Goal: Information Seeking & Learning: Learn about a topic

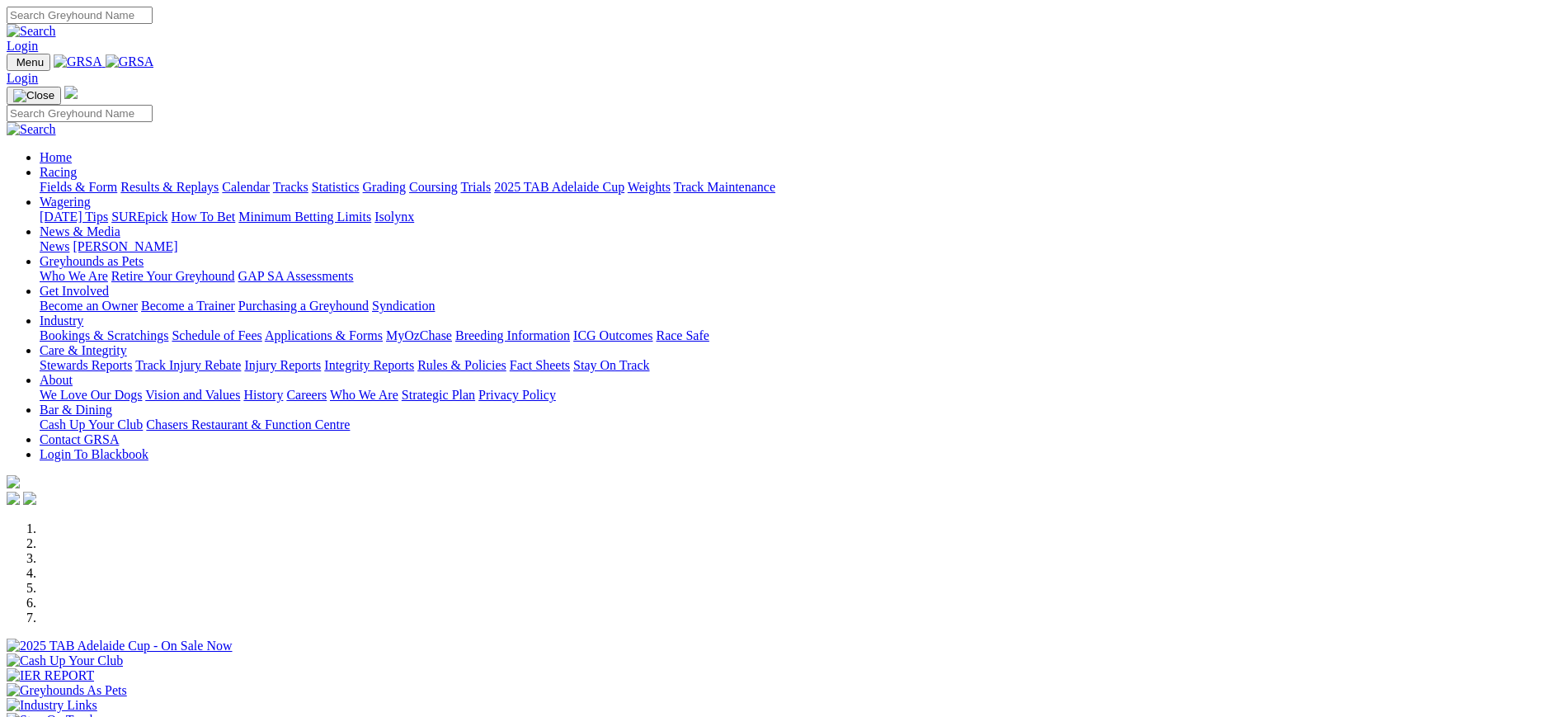
click at [132, 358] on link "Stewards Reports" at bounding box center [86, 365] width 93 height 14
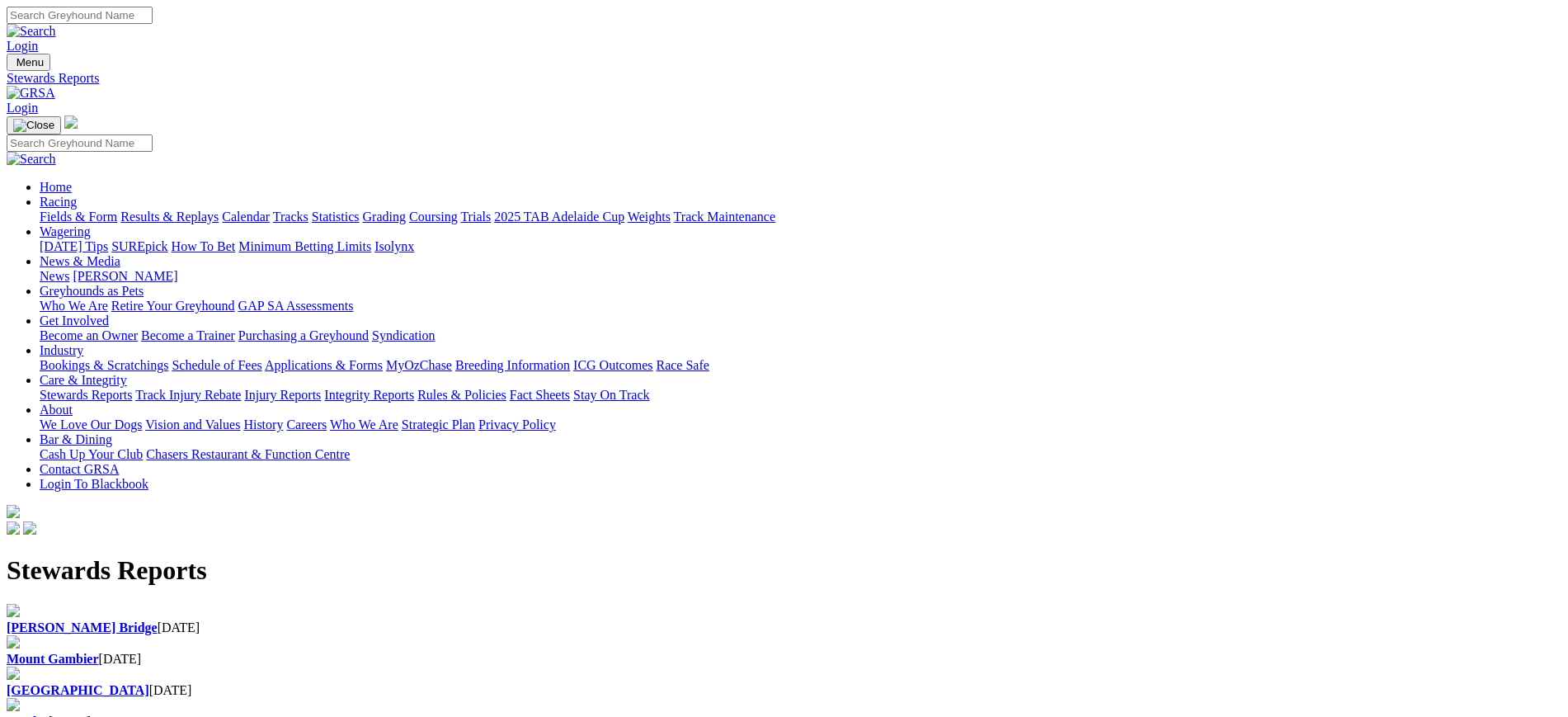
click at [157, 620] on b "Murray Bridge" at bounding box center [81, 627] width 151 height 14
click at [55, 86] on img at bounding box center [30, 94] width 48 height 15
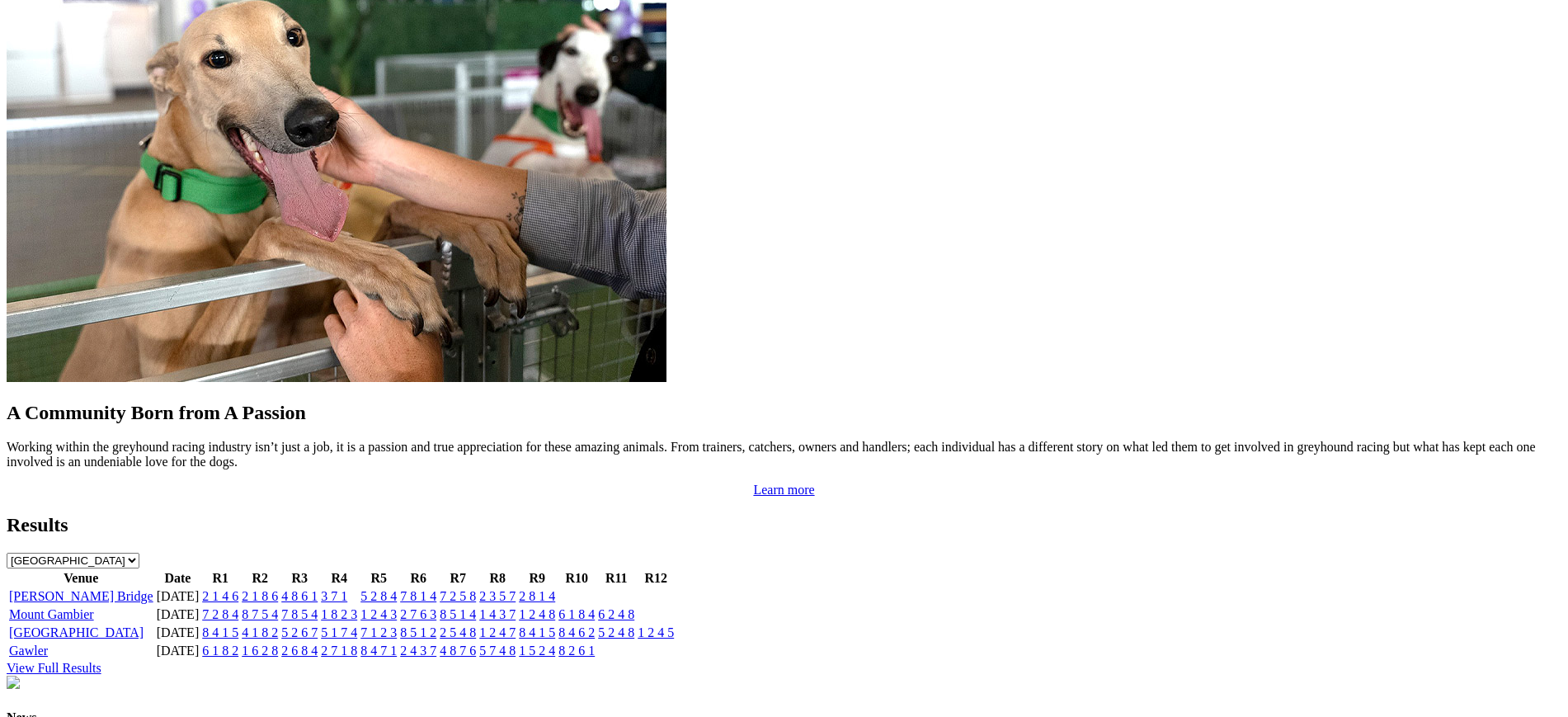
scroll to position [1416, 0]
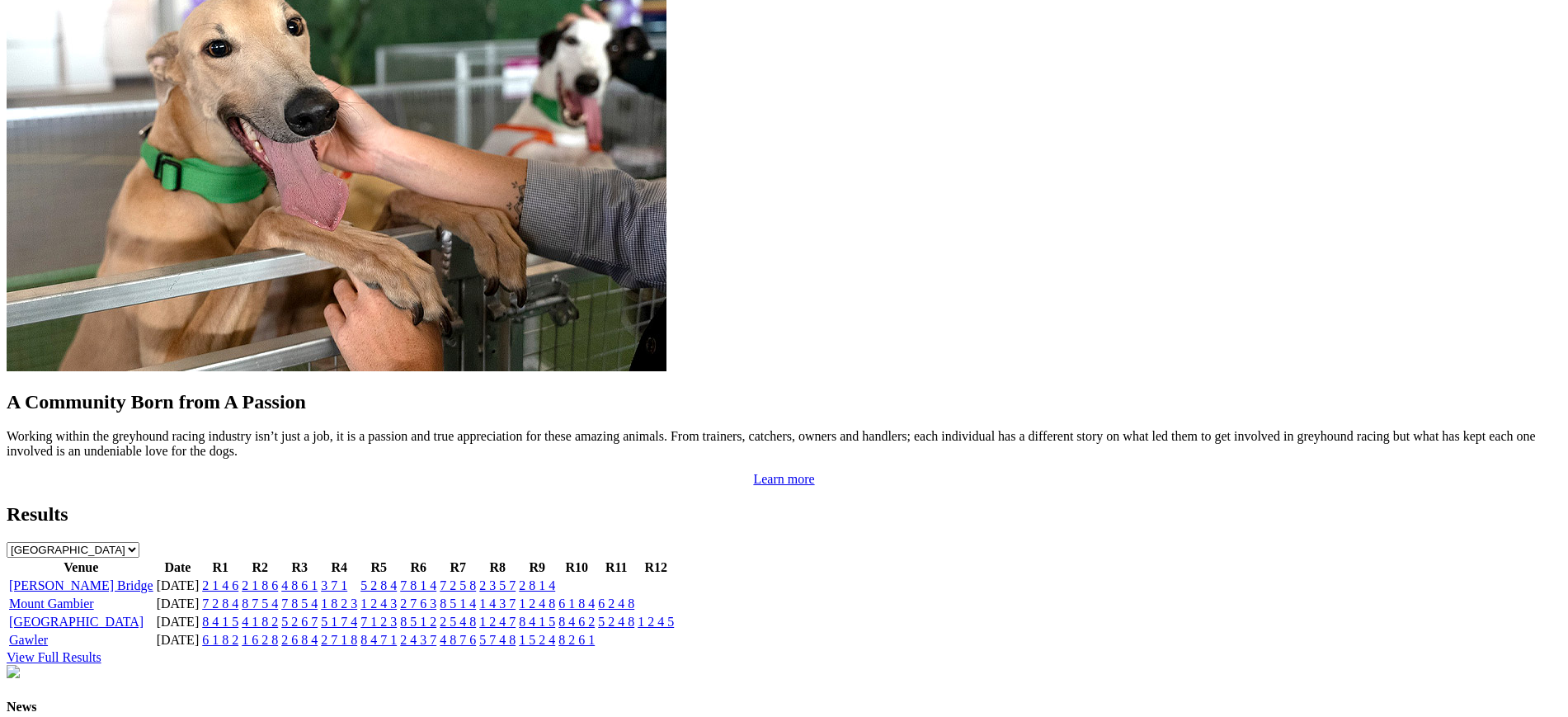
click at [555, 578] on link "2 8 1 4" at bounding box center [537, 584] width 36 height 14
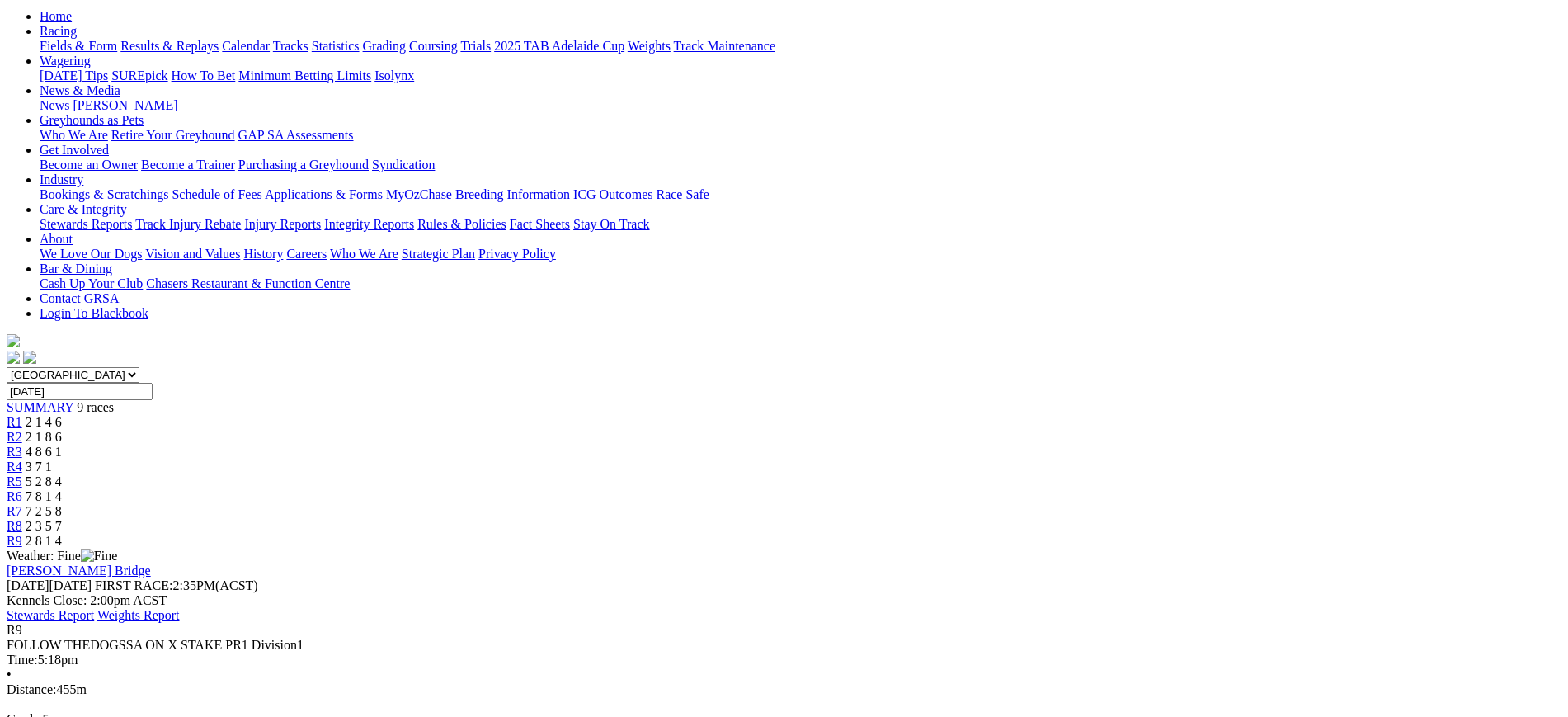
scroll to position [185, 0]
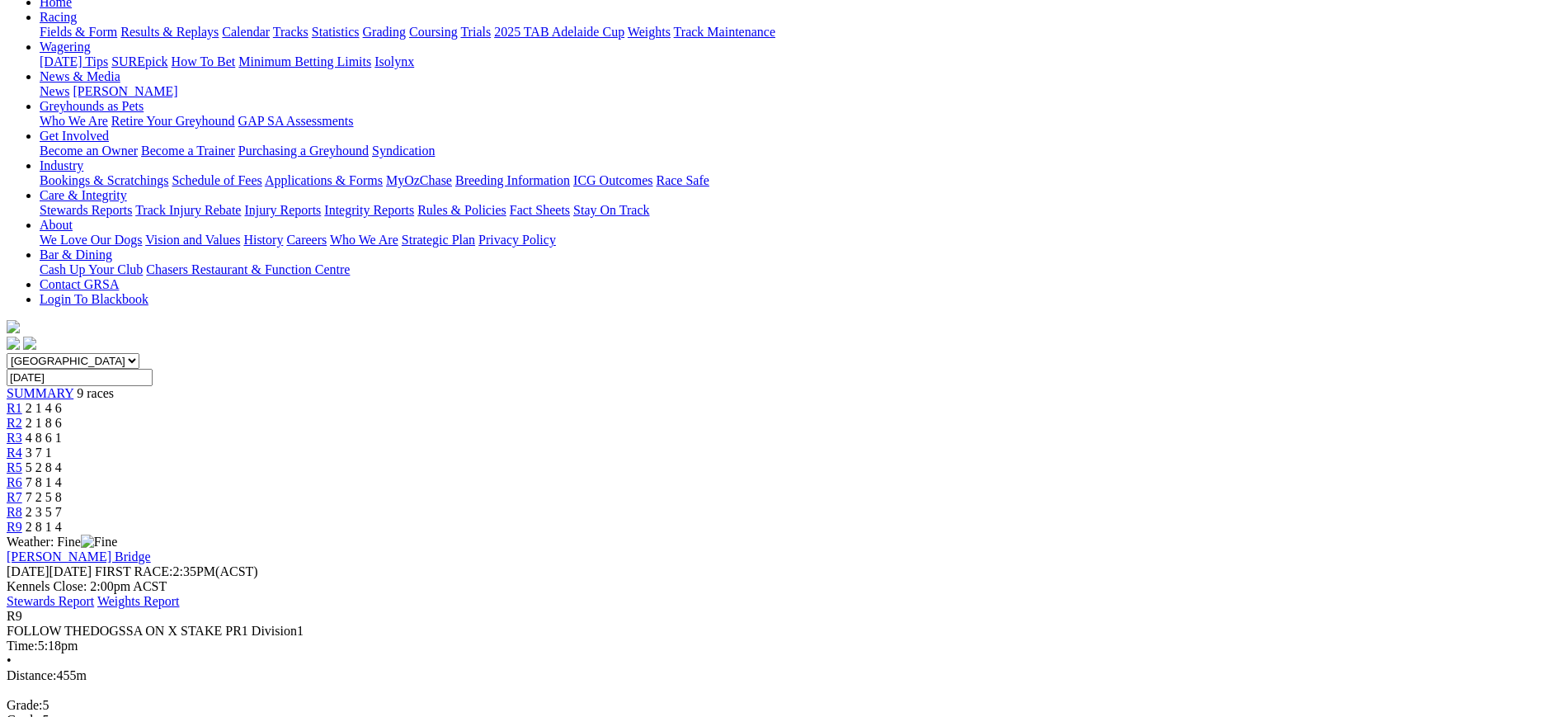
click at [1049, 490] on div "R7 7 2 5 8" at bounding box center [784, 497] width 1555 height 15
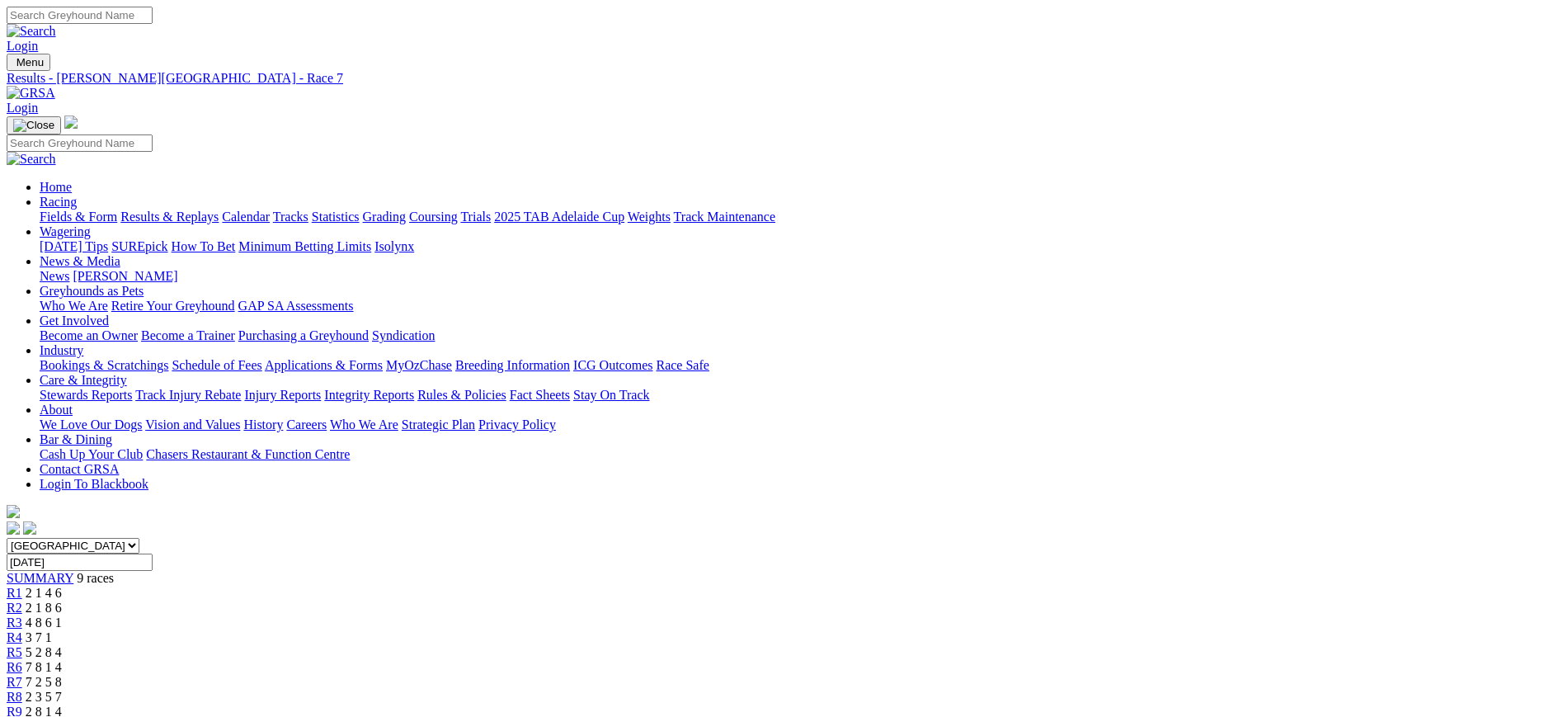
click at [55, 86] on img at bounding box center [30, 94] width 48 height 15
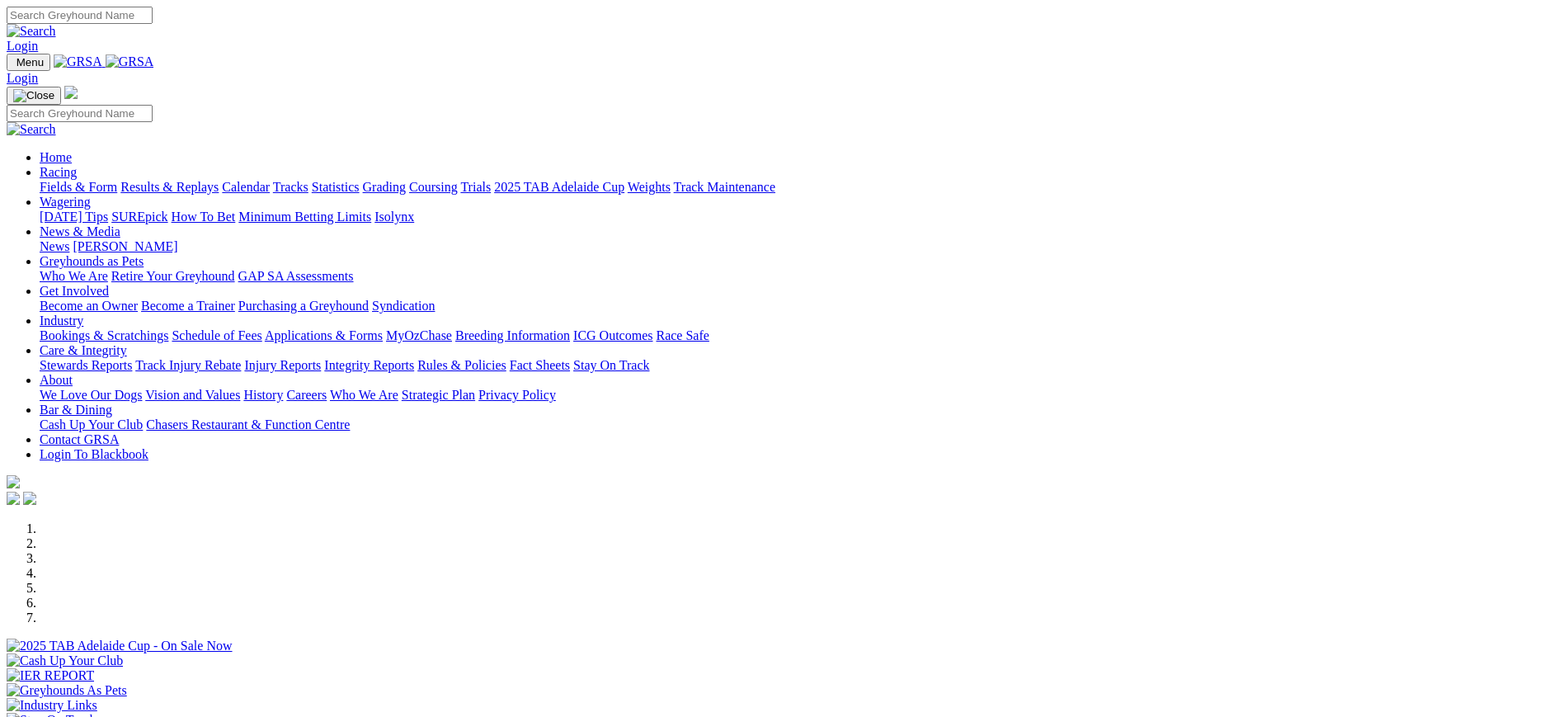
scroll to position [527, 0]
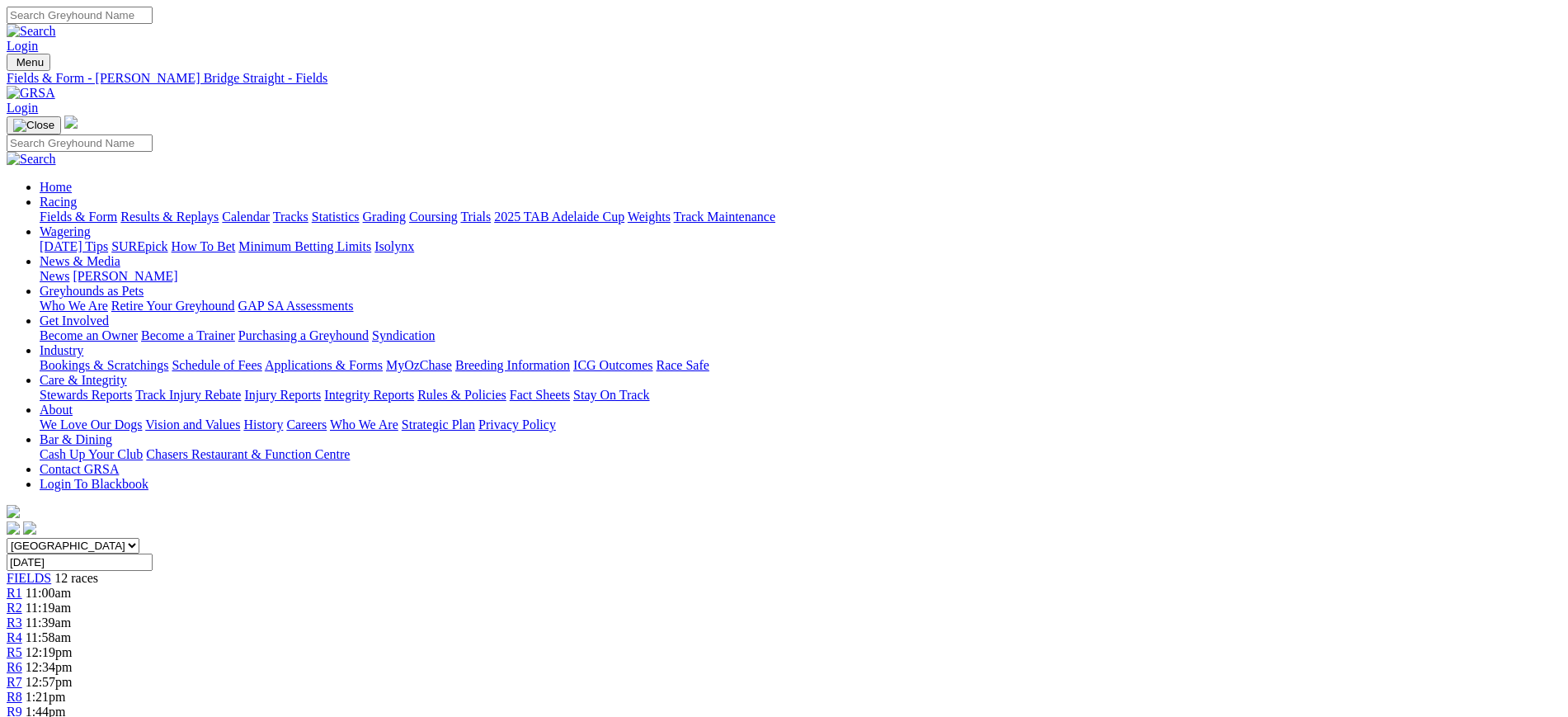
click at [55, 86] on img at bounding box center [30, 94] width 48 height 15
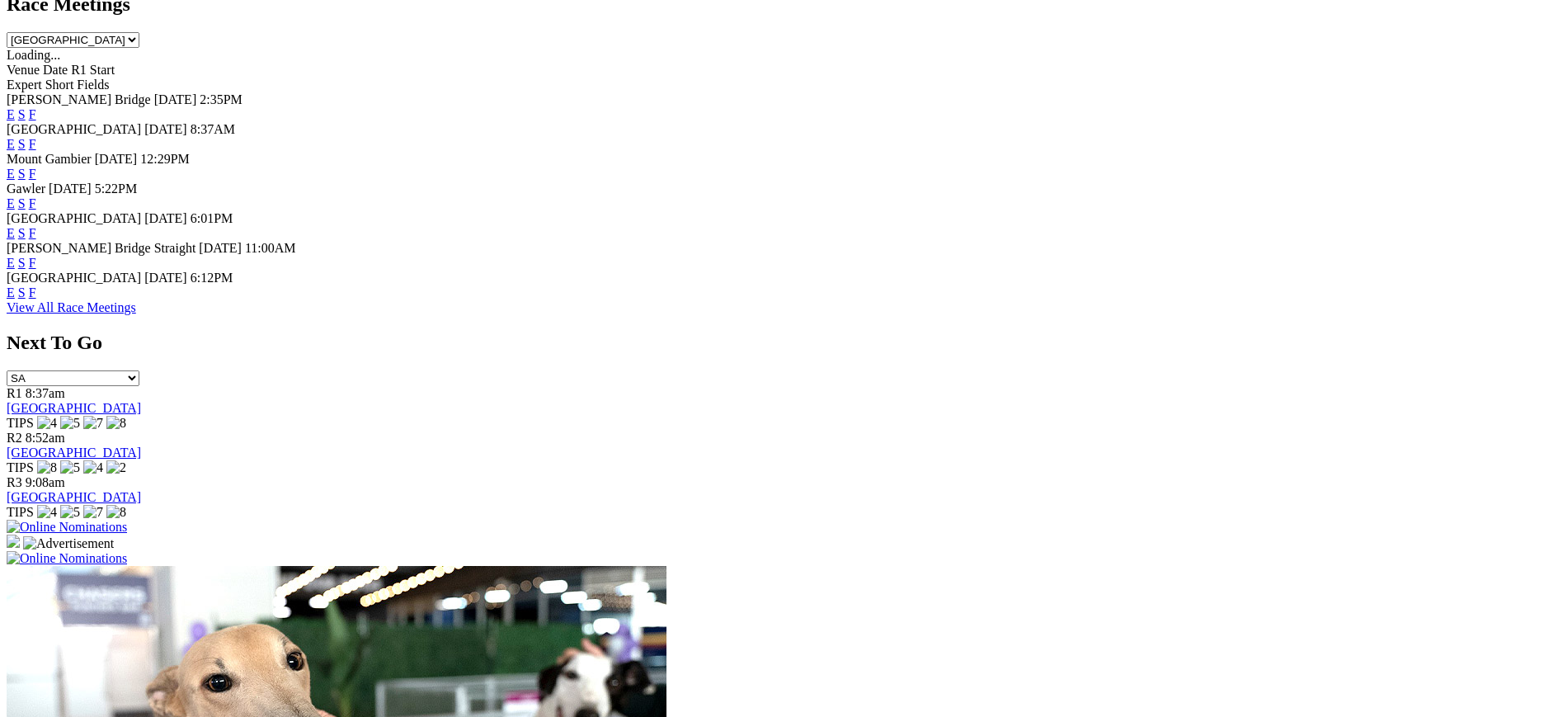
scroll to position [787, 0]
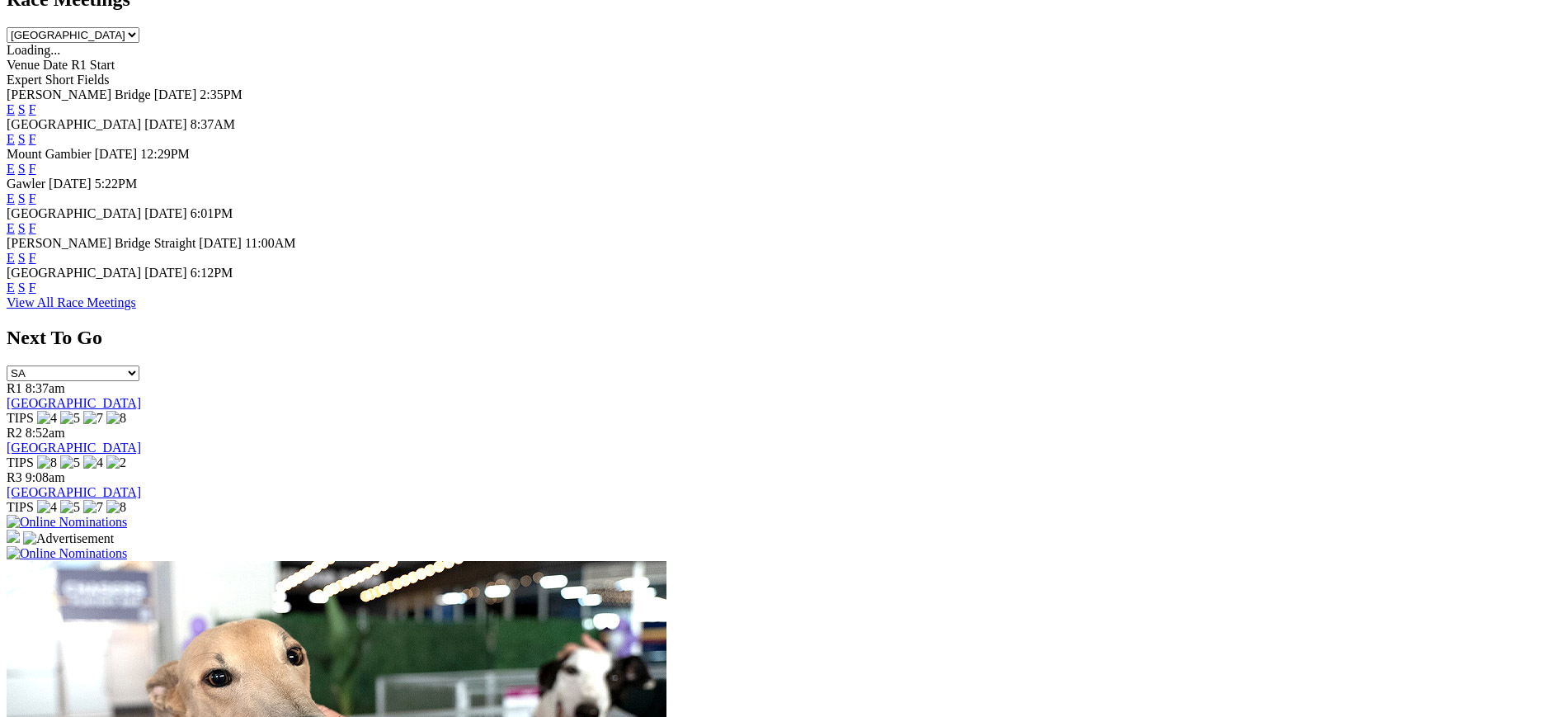
click at [36, 265] on link "F" at bounding box center [32, 258] width 8 height 14
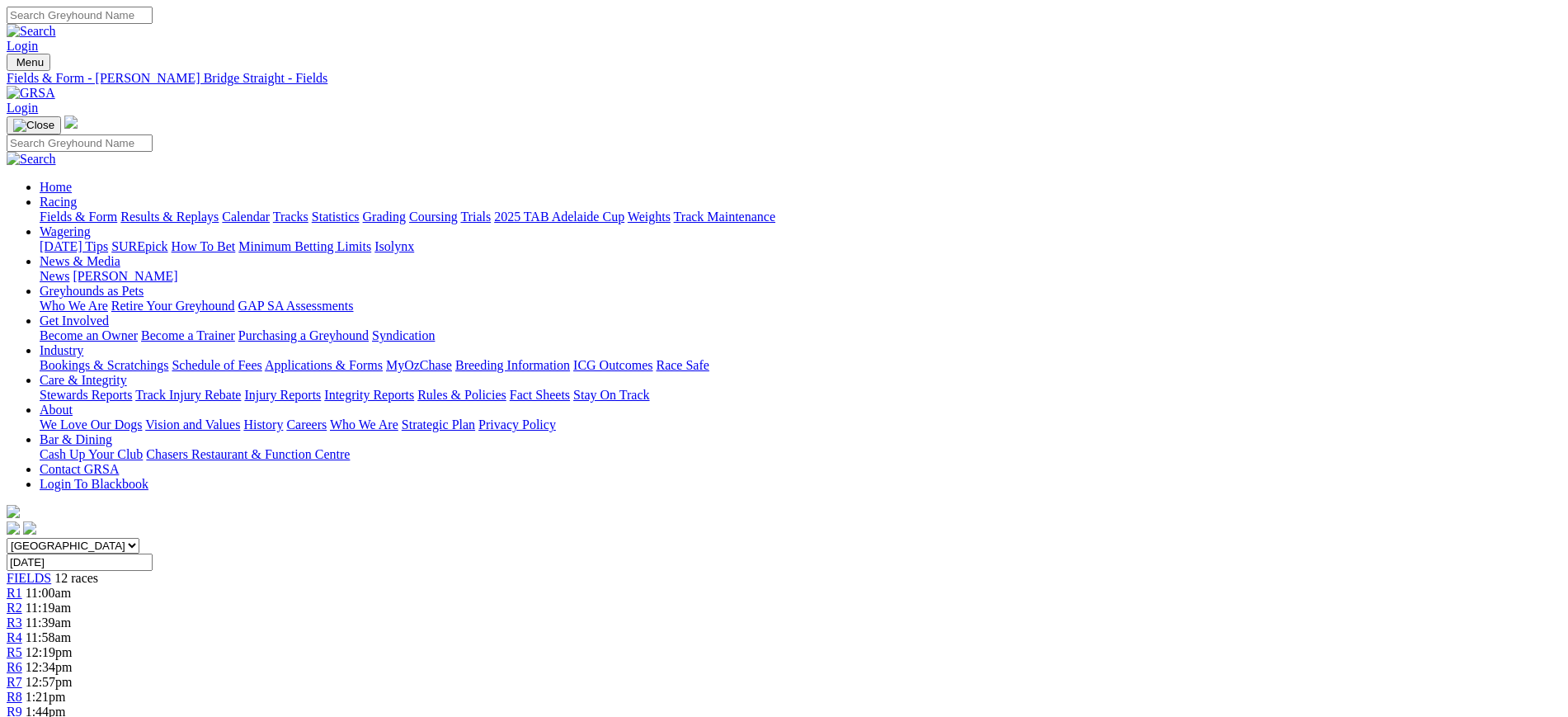
click at [55, 86] on img at bounding box center [30, 94] width 48 height 15
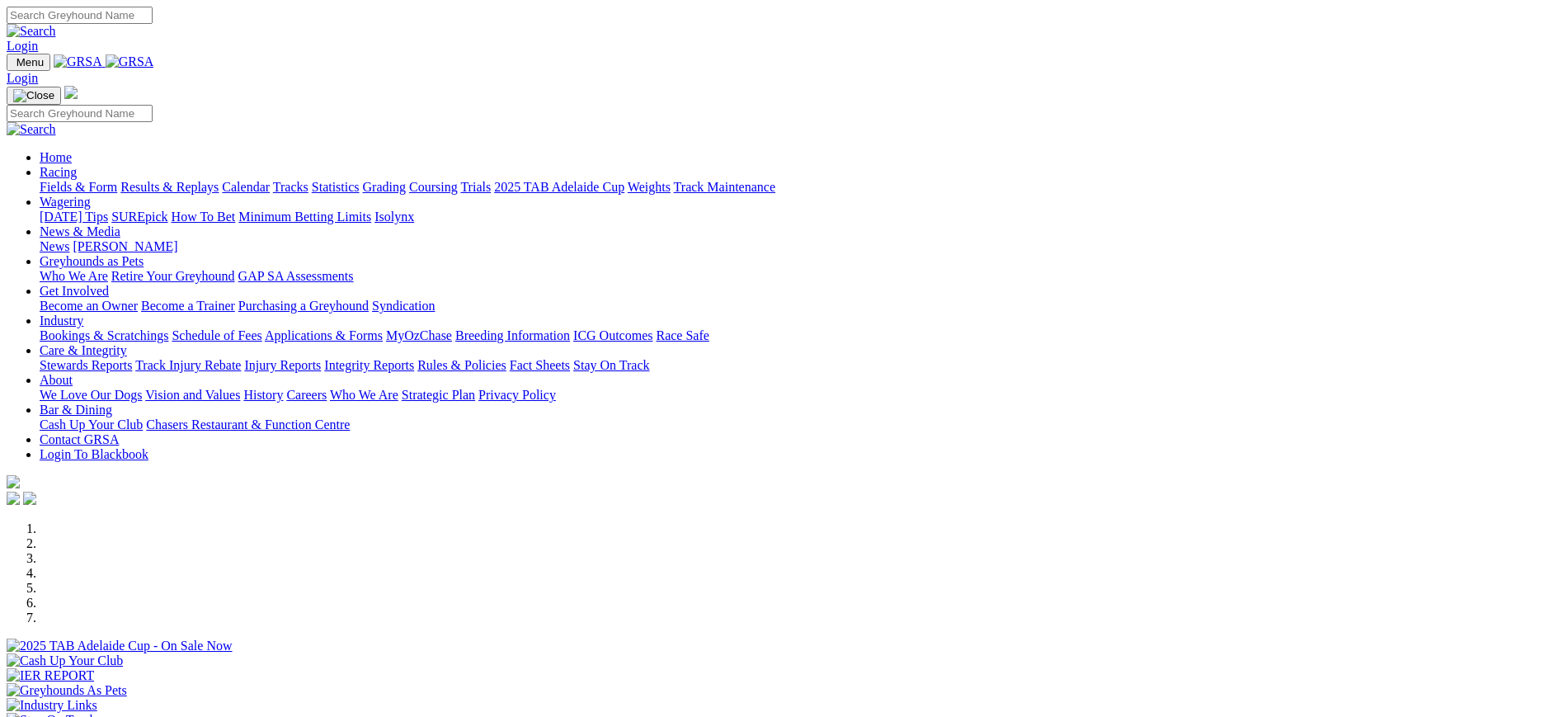
scroll to position [552, 0]
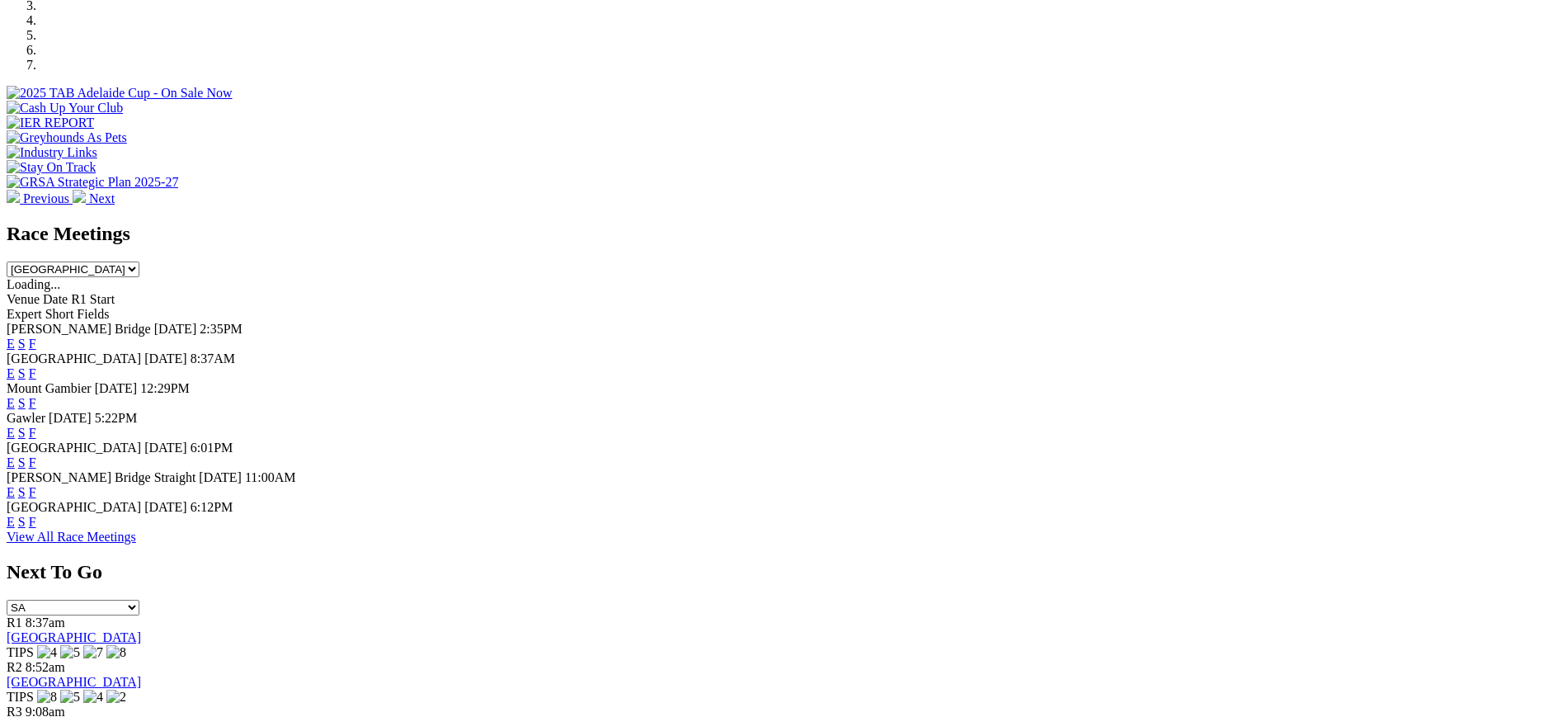
click at [36, 367] on link "F" at bounding box center [32, 373] width 8 height 14
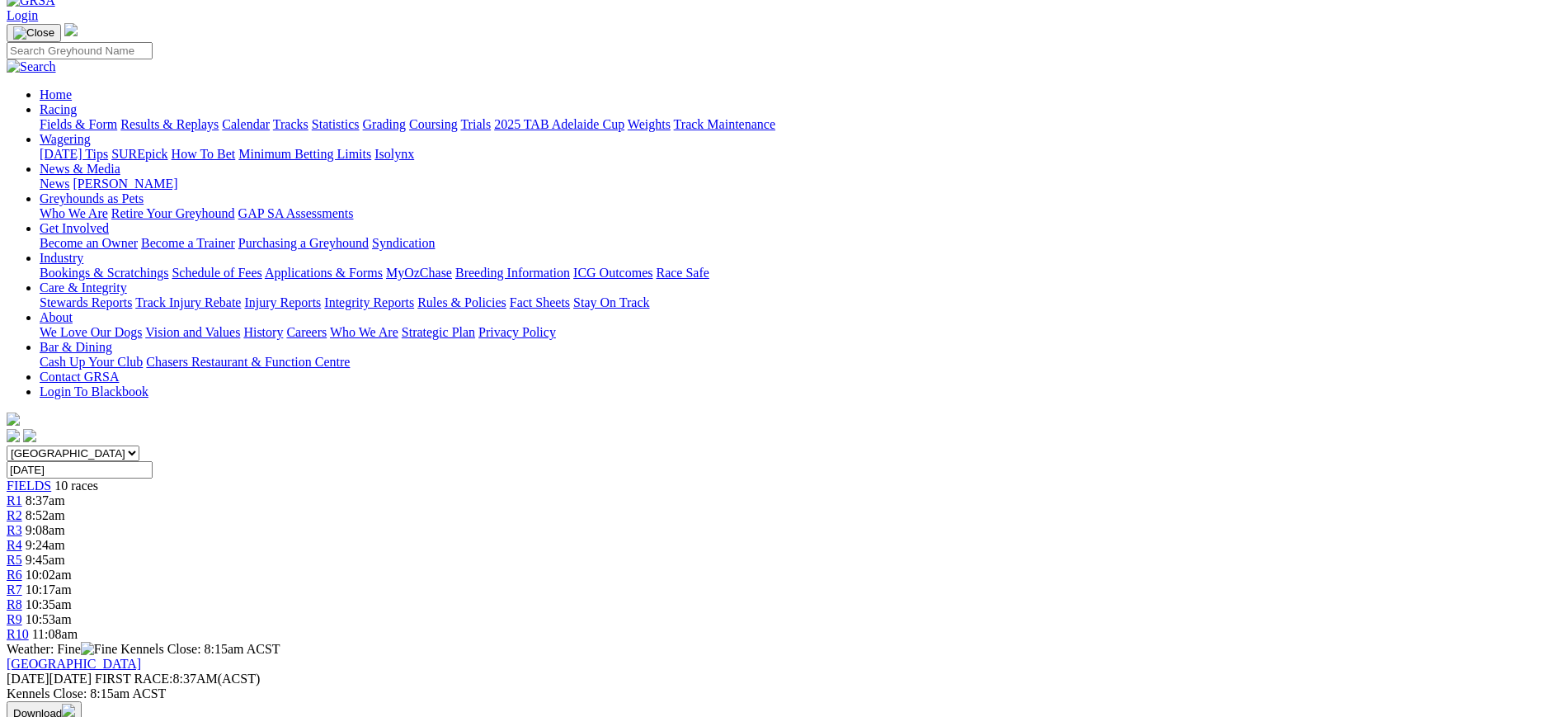
scroll to position [113, 0]
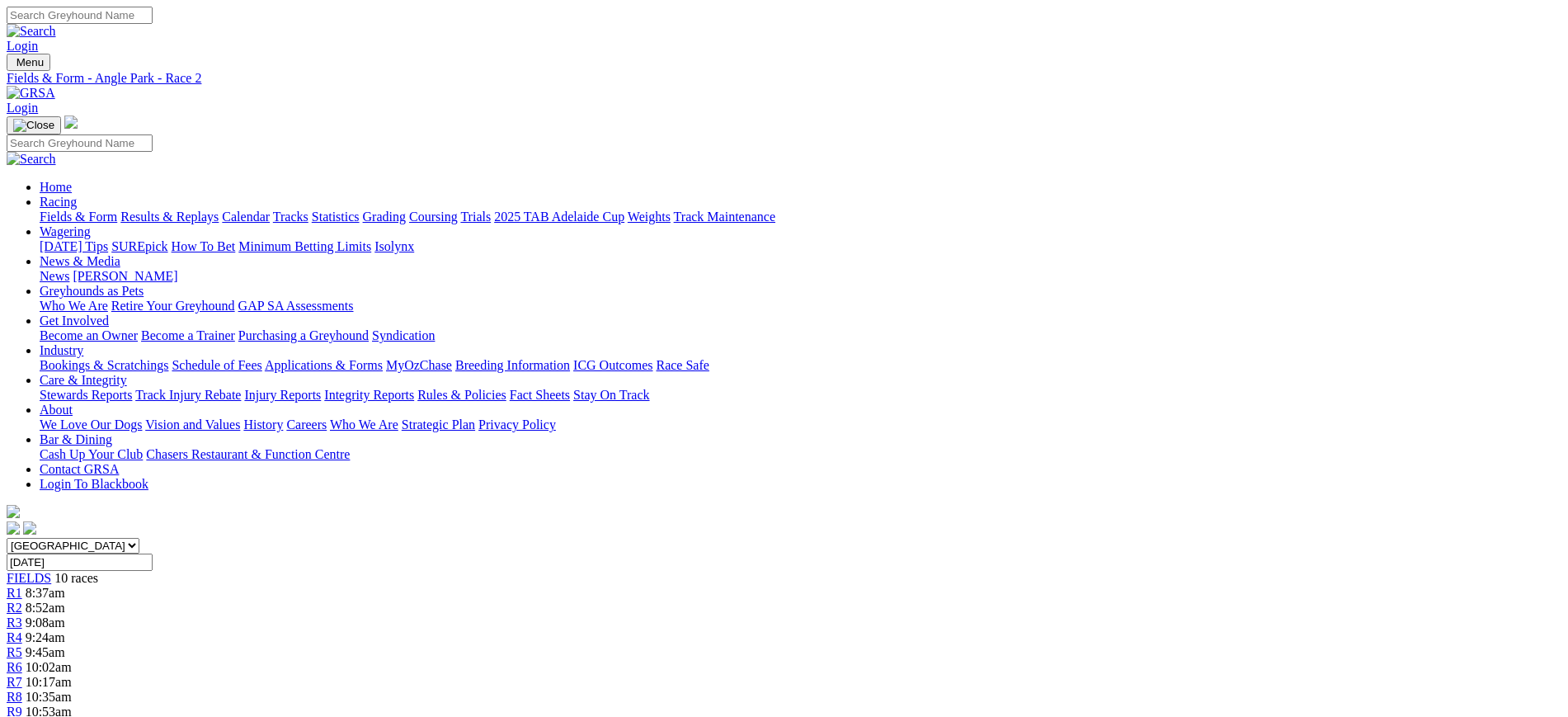
click at [55, 86] on link at bounding box center [30, 93] width 48 height 14
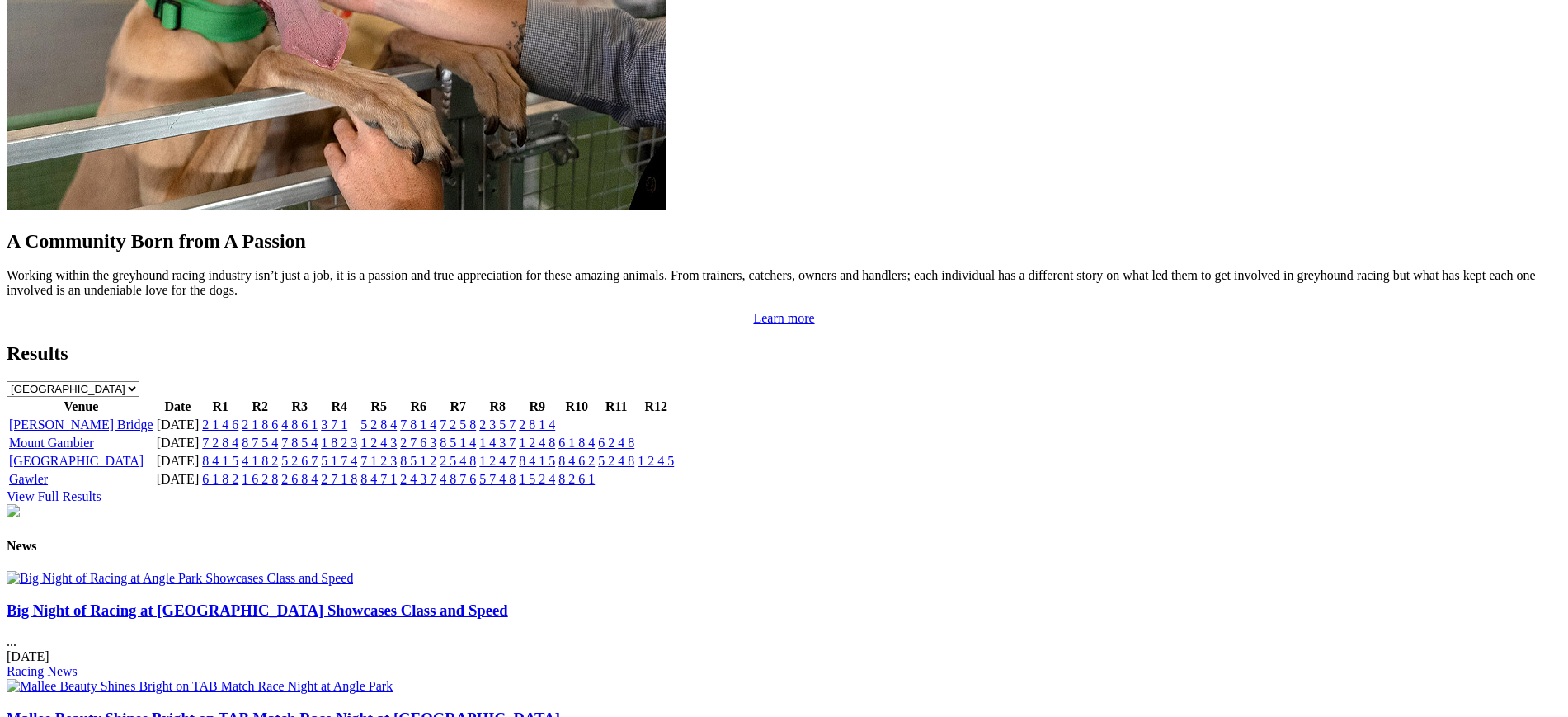
scroll to position [1562, 0]
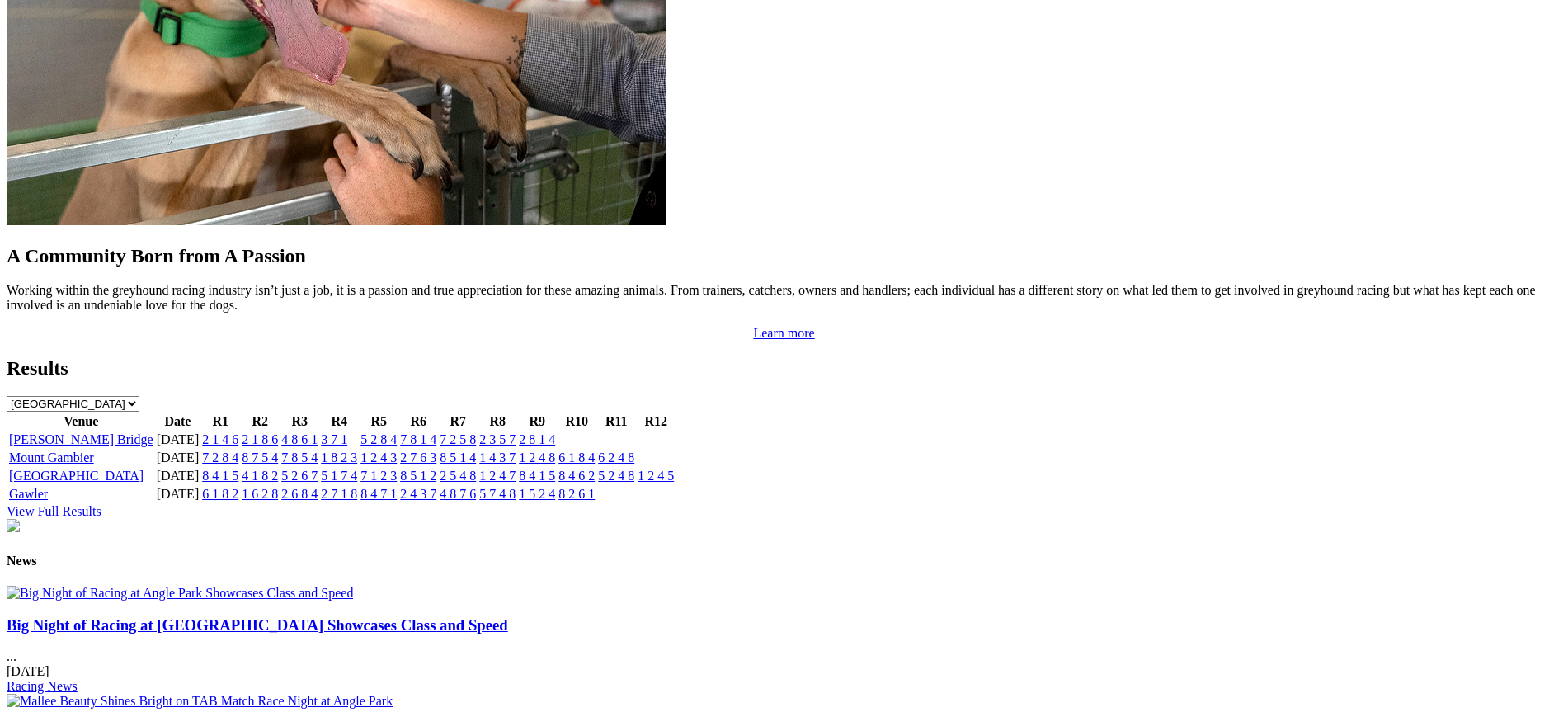
click at [555, 469] on link "8 4 1 5" at bounding box center [537, 475] width 36 height 14
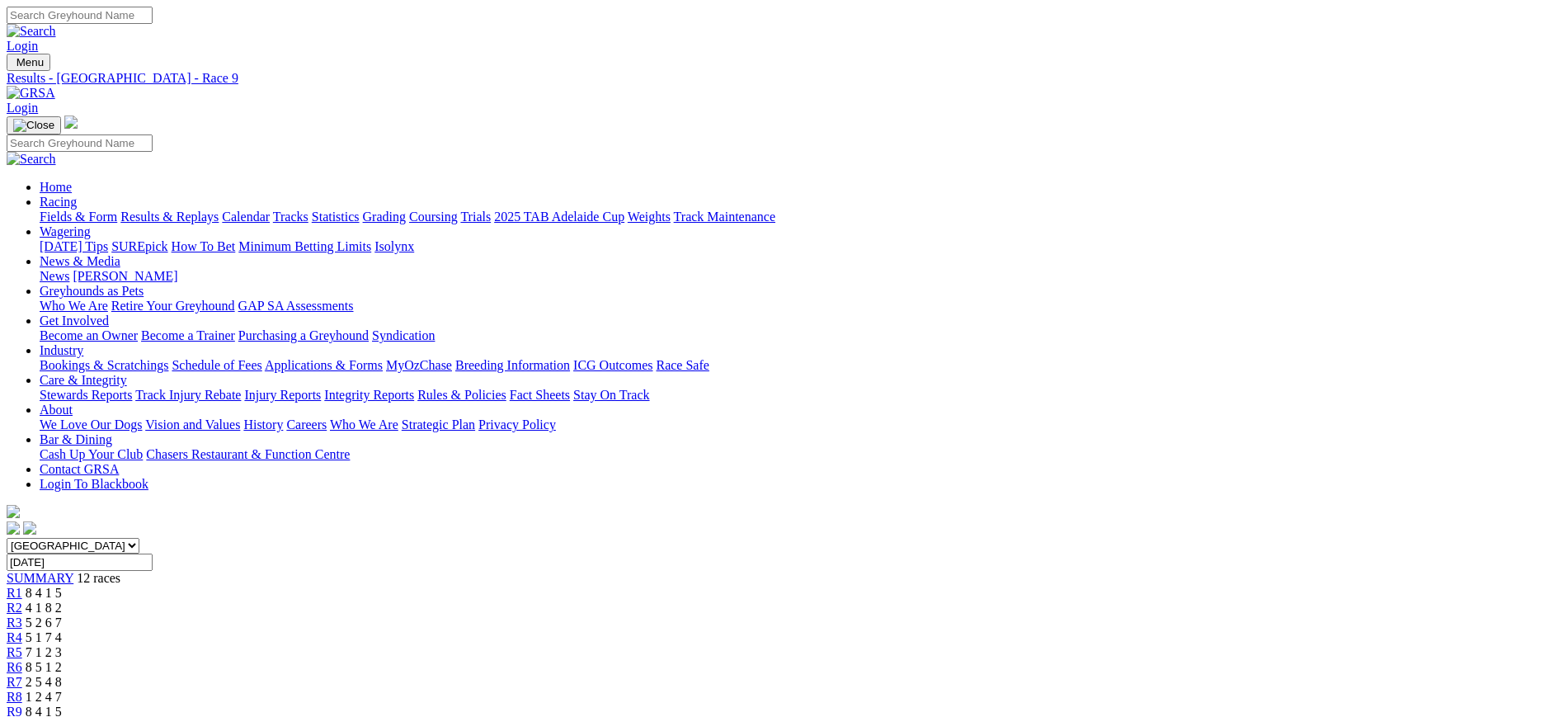
click at [28, 716] on span "R10" at bounding box center [18, 726] width 23 height 14
drag, startPoint x: 1460, startPoint y: 214, endPoint x: 1498, endPoint y: 303, distance: 96.8
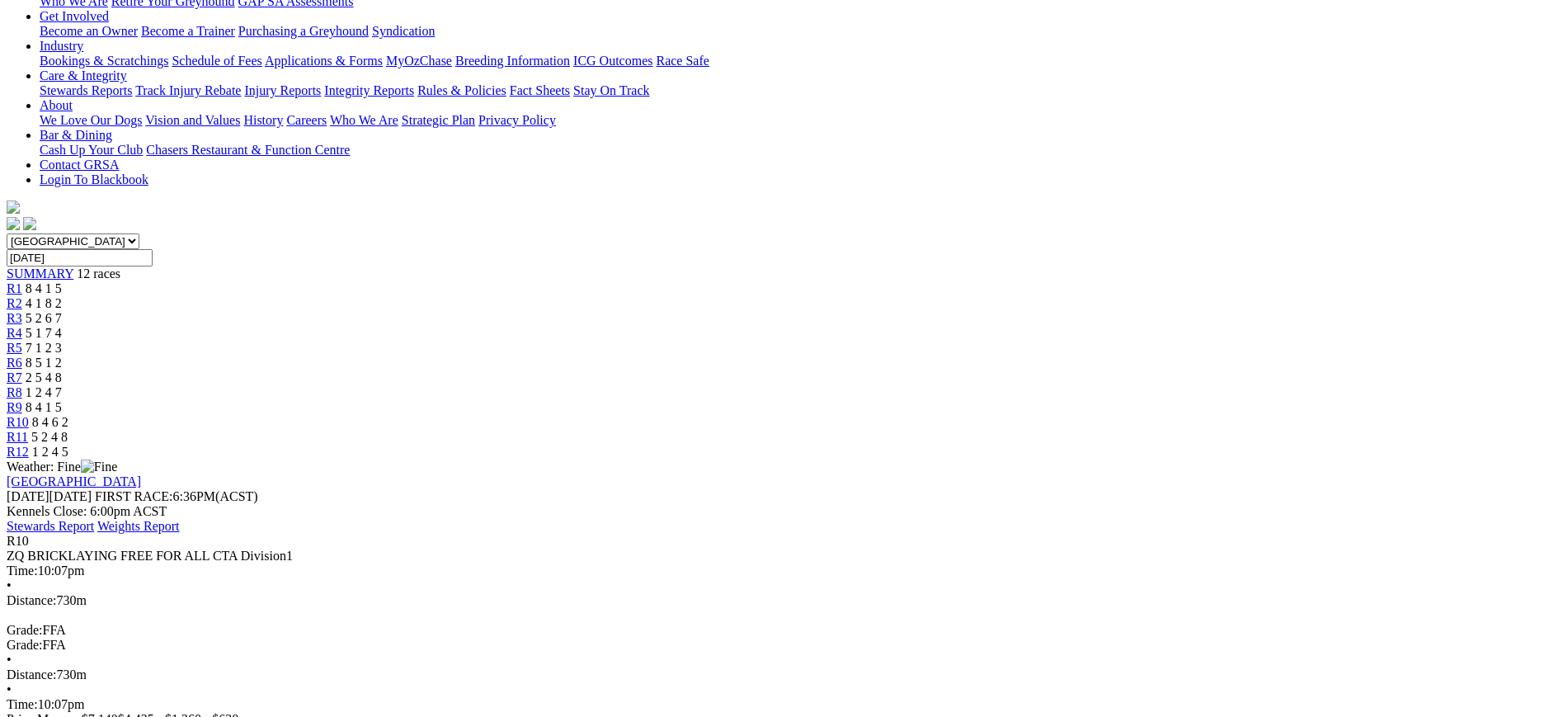
scroll to position [337, 0]
